Goal: Navigation & Orientation: Understand site structure

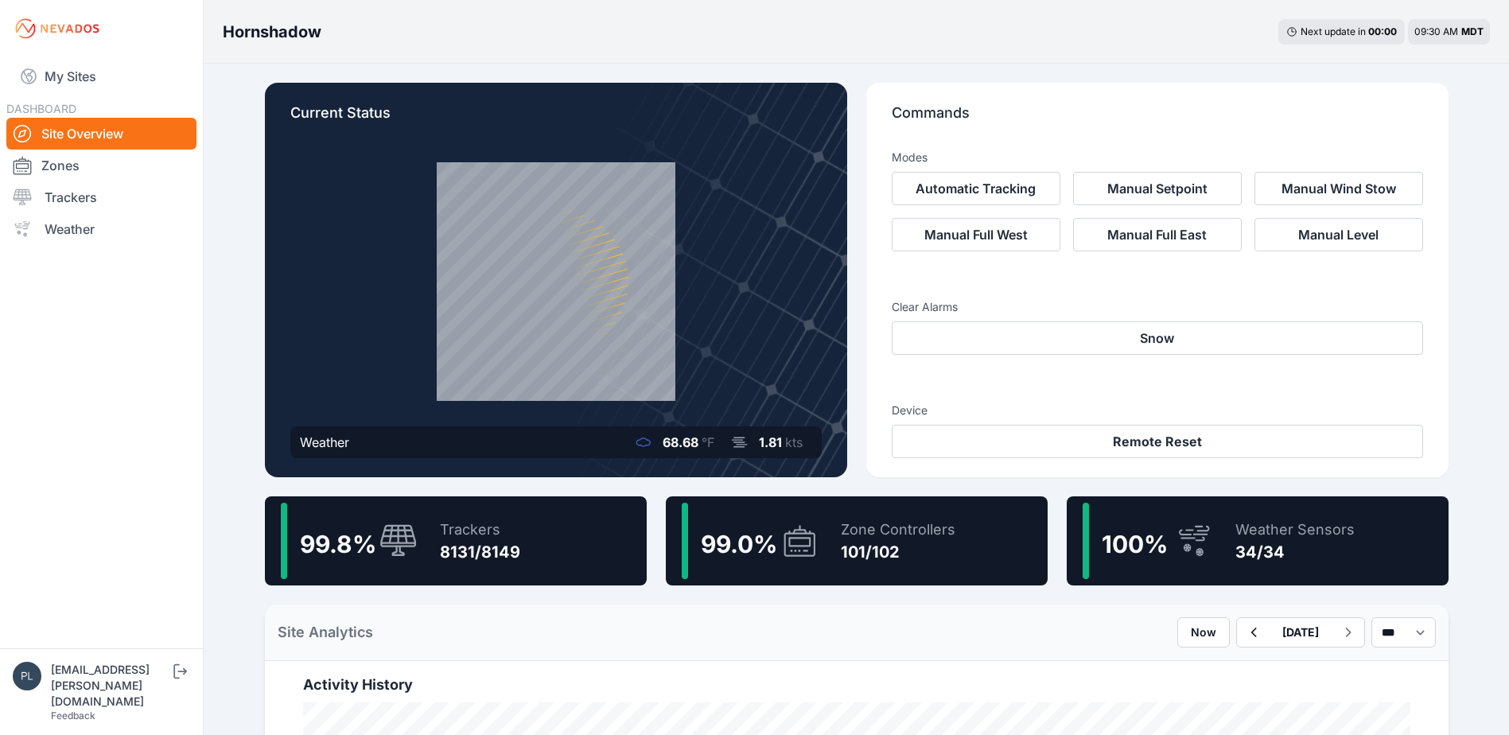
click at [145, 461] on nav "My Sites DASHBOARD Site Overview Zones Trackers Weather" at bounding box center [101, 346] width 203 height 578
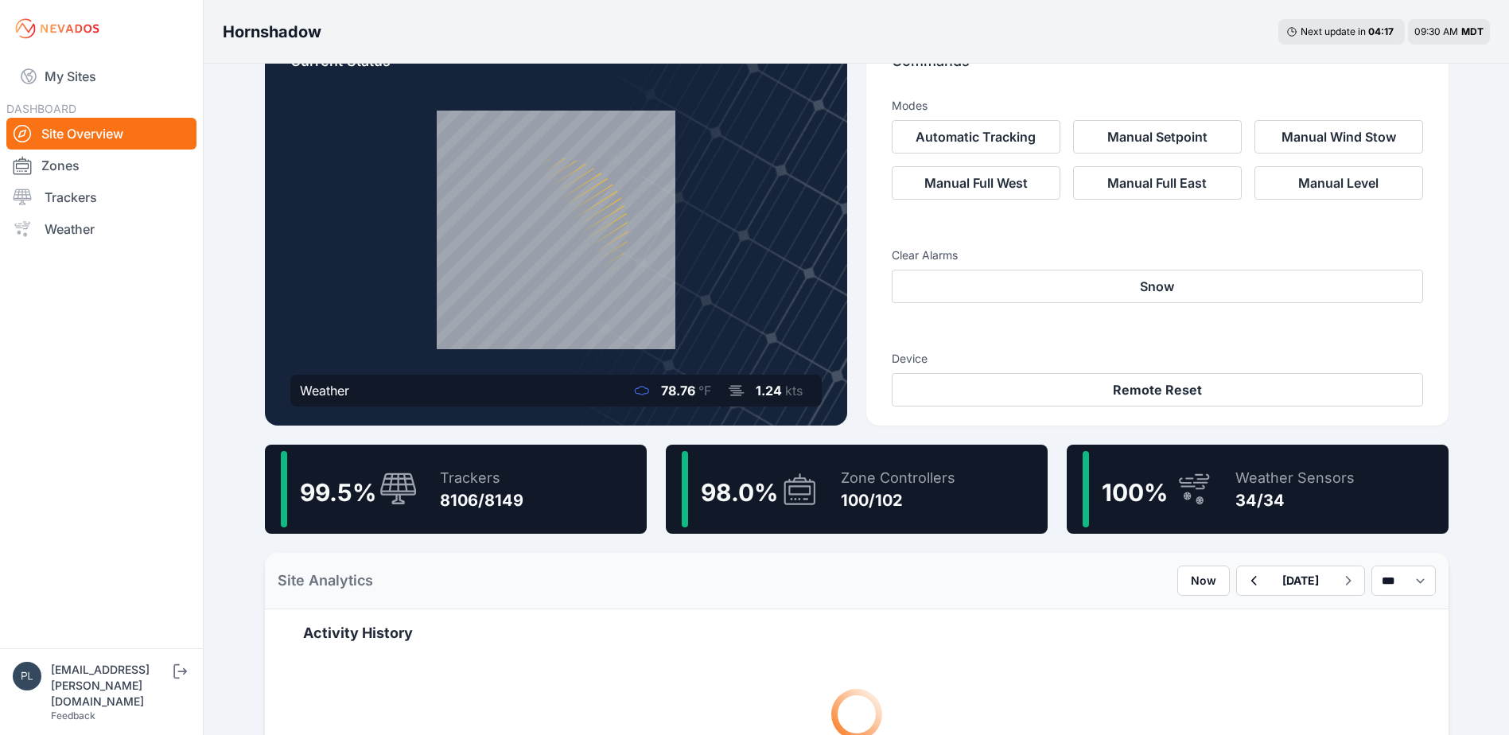
scroll to position [80, 0]
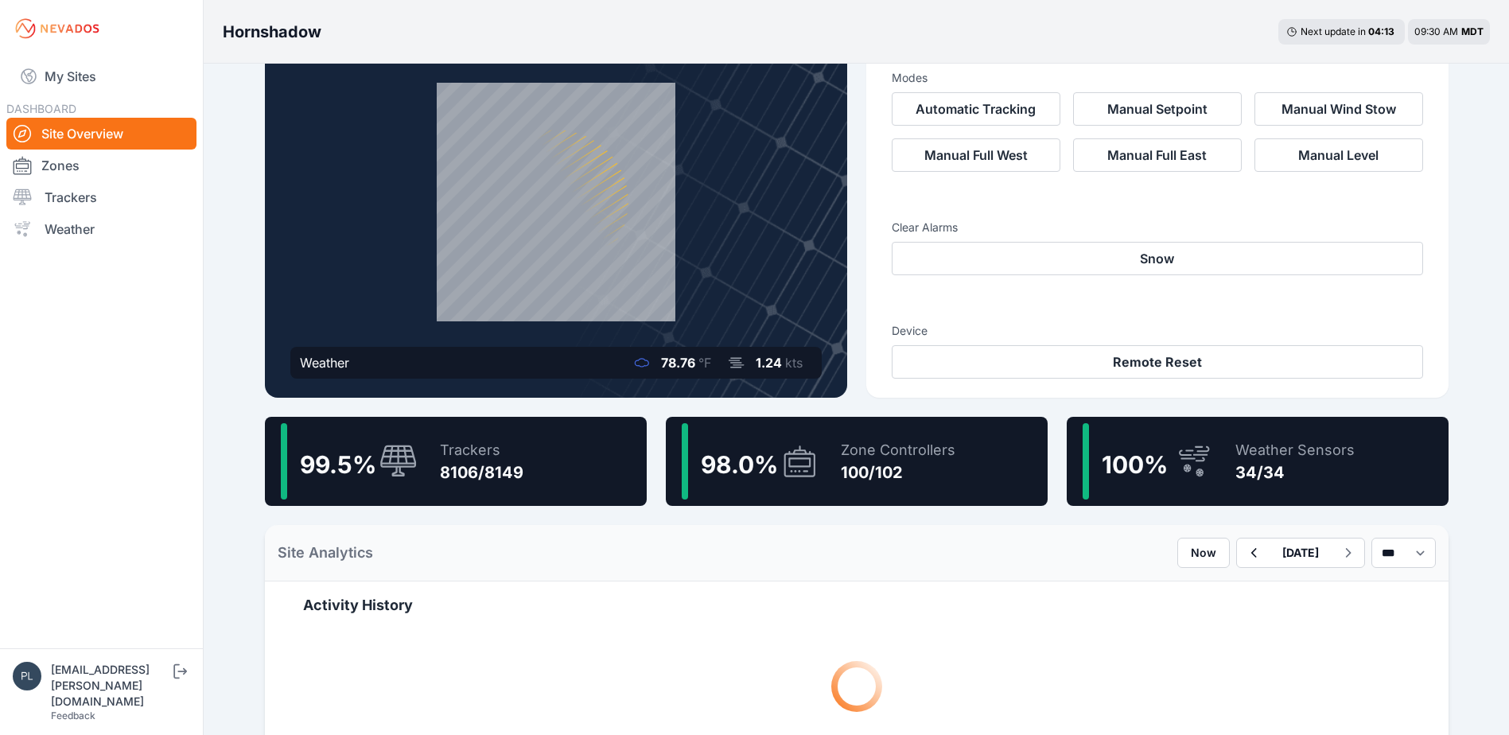
drag, startPoint x: 184, startPoint y: 561, endPoint x: 174, endPoint y: 538, distance: 25.0
click at [184, 561] on nav "My Sites DASHBOARD Site Overview Zones Trackers Weather" at bounding box center [101, 346] width 203 height 578
click at [138, 468] on nav "My Sites DASHBOARD Site Overview Zones Trackers Weather" at bounding box center [101, 346] width 203 height 578
click at [182, 481] on nav "My Sites DASHBOARD Site Overview Zones Trackers Weather" at bounding box center [101, 346] width 203 height 578
